Goal: Navigation & Orientation: Find specific page/section

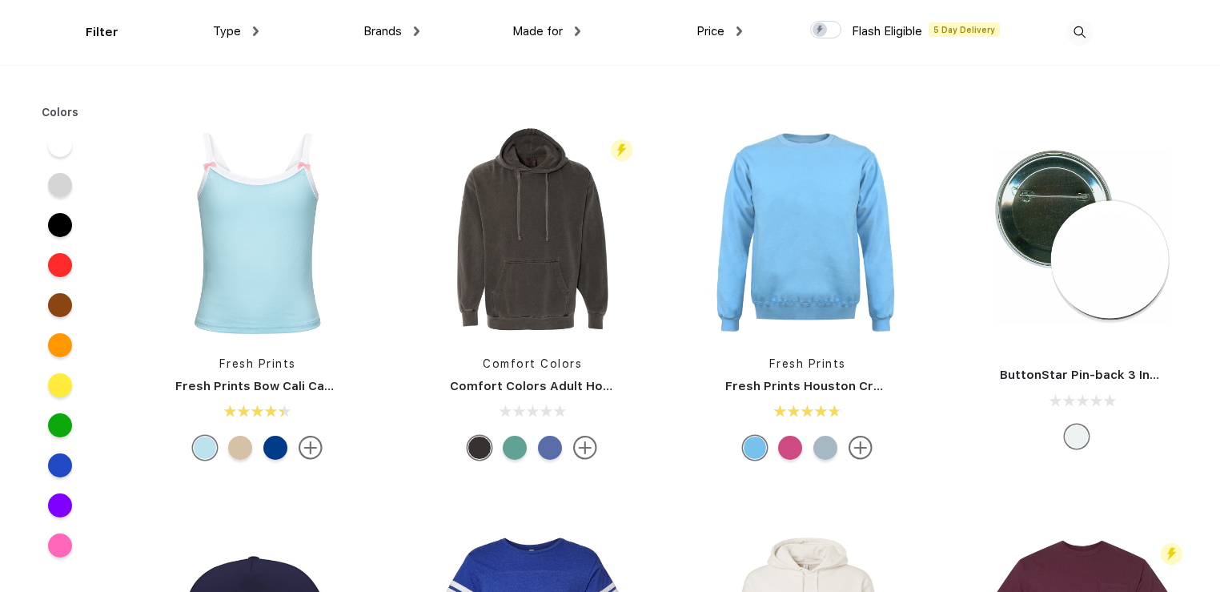
scroll to position [6278, 0]
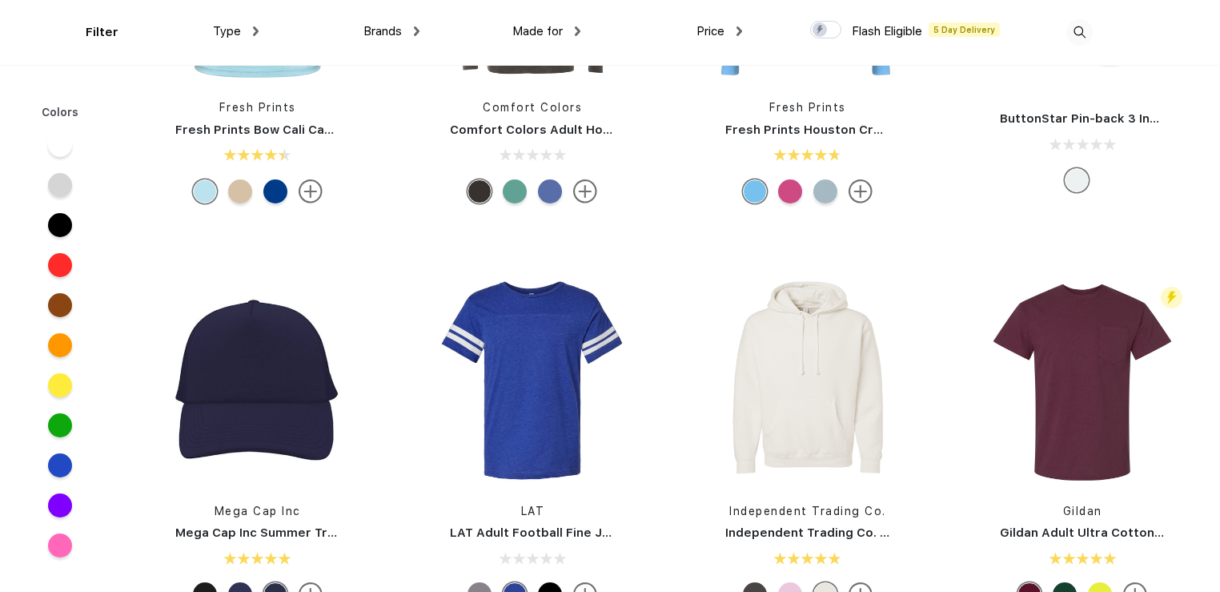
click at [101, 32] on div "Type Shirts Sweaters Bottoms Accessories Hats Tanks Jackets Jerseys Polos" at bounding box center [178, 32] width 161 height 65
click at [225, 35] on span "Type" at bounding box center [227, 31] width 28 height 14
click at [378, 30] on span "Brands" at bounding box center [383, 31] width 38 height 14
click at [555, 34] on span "Made for" at bounding box center [537, 31] width 50 height 14
click at [580, 30] on img at bounding box center [578, 31] width 6 height 10
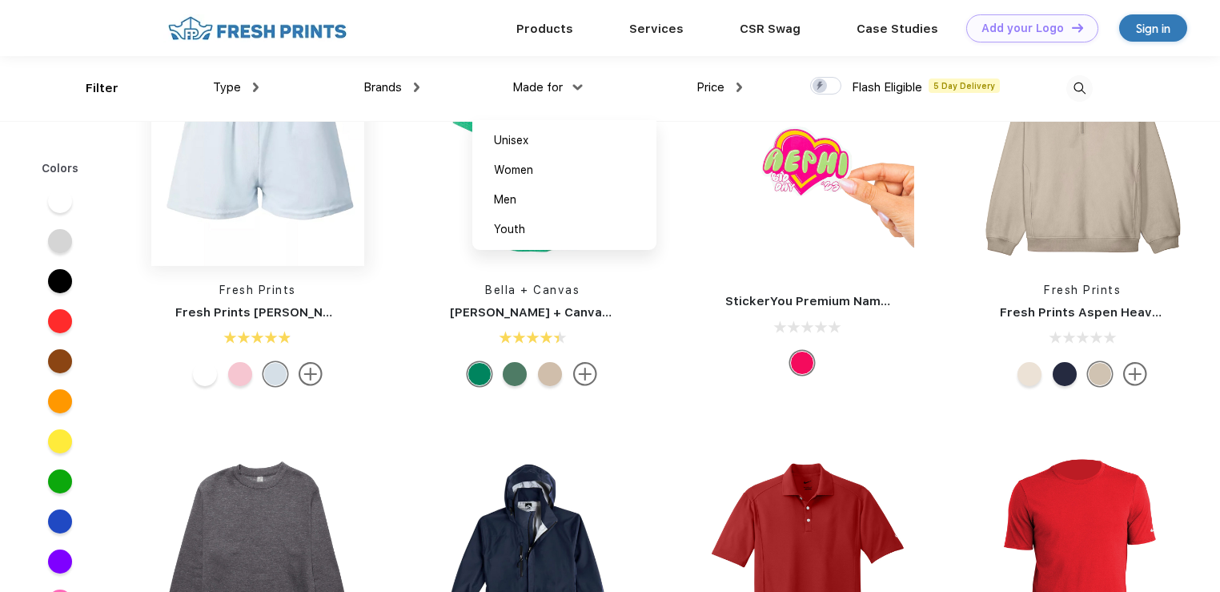
scroll to position [8200, 0]
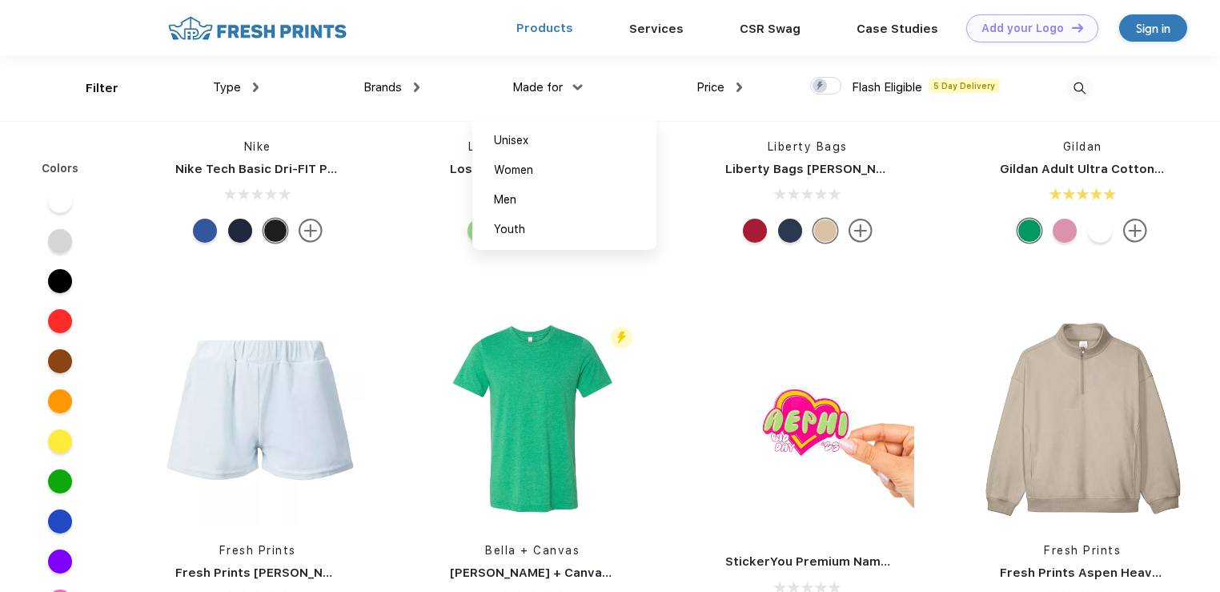
click at [555, 26] on link "Products" at bounding box center [544, 28] width 57 height 14
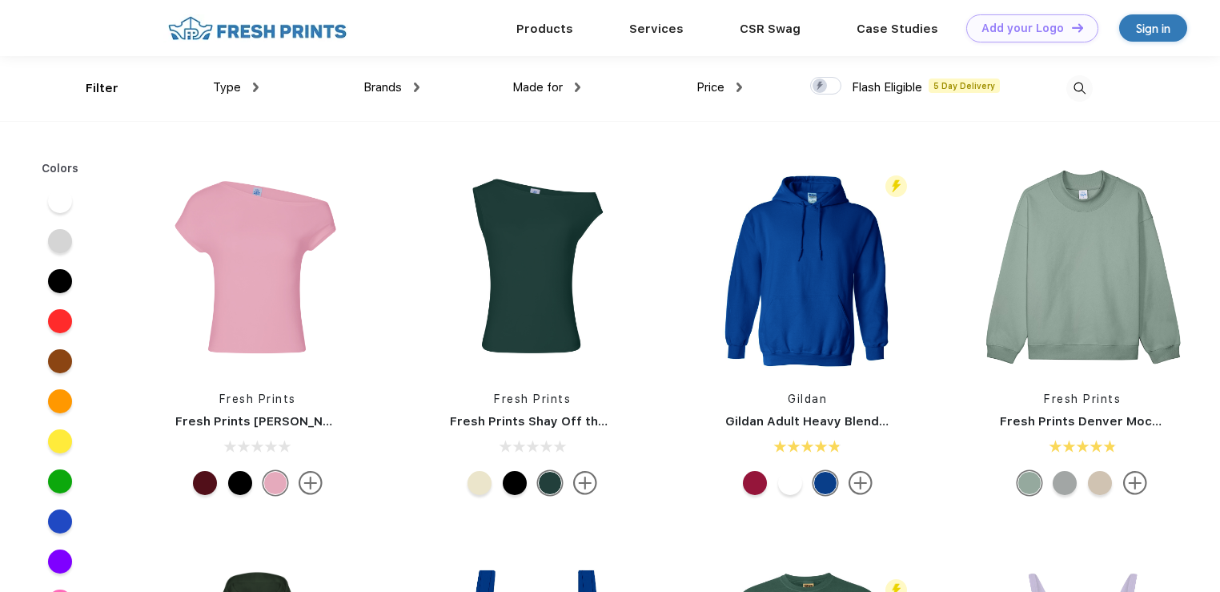
click at [562, 83] on span "Made for" at bounding box center [537, 87] width 50 height 14
click at [551, 90] on span "Made for" at bounding box center [537, 87] width 50 height 14
click at [665, 29] on link "Services" at bounding box center [656, 28] width 54 height 14
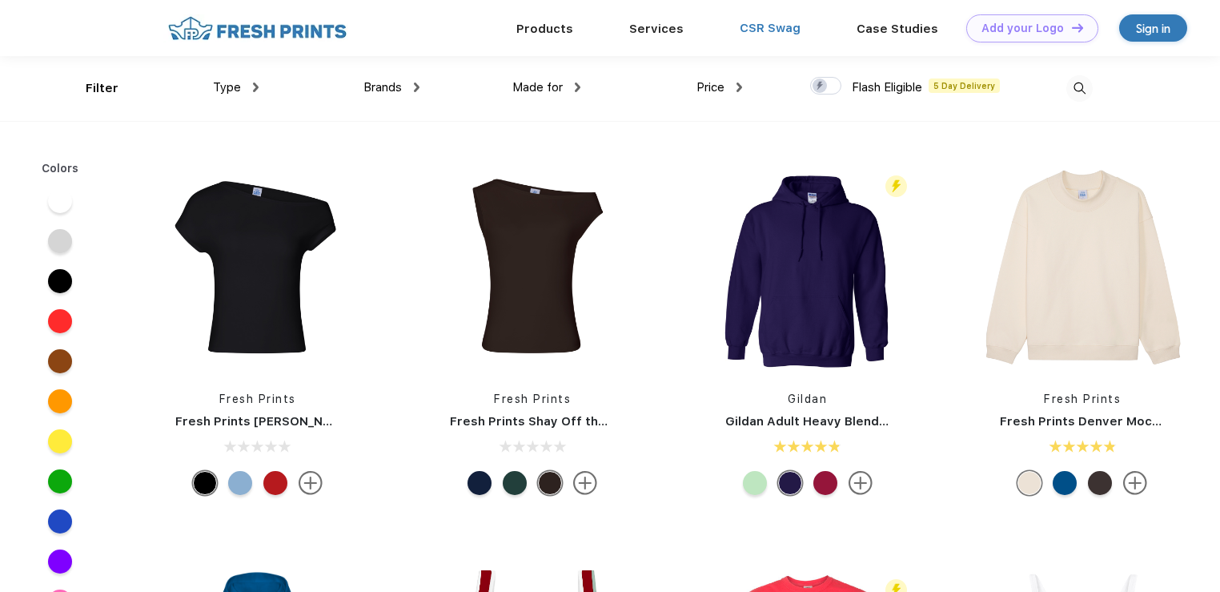
click at [782, 30] on link "CSR Swag" at bounding box center [770, 28] width 61 height 14
